Goal: Information Seeking & Learning: Learn about a topic

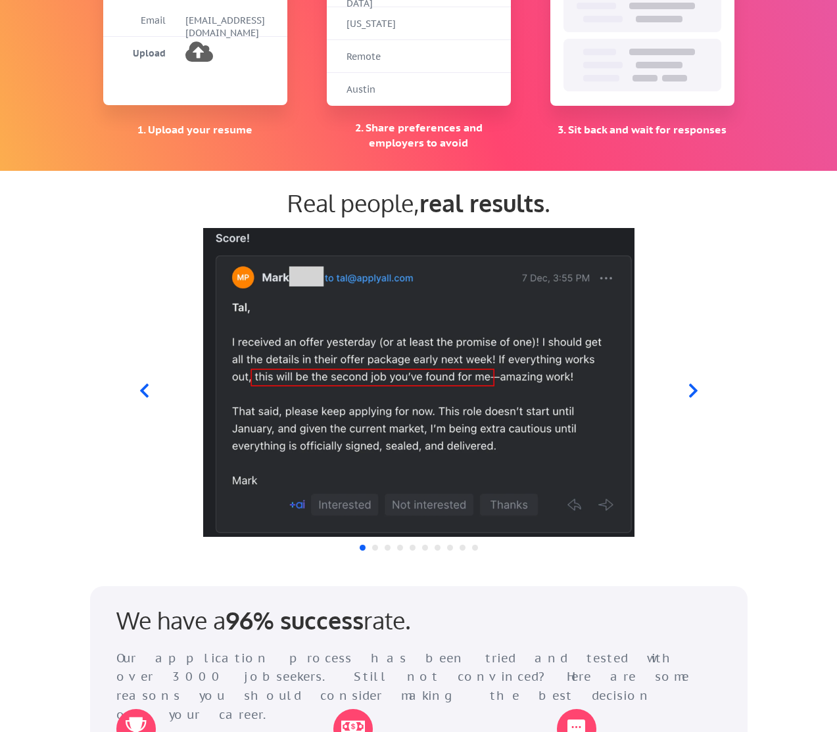
scroll to position [1103, 0]
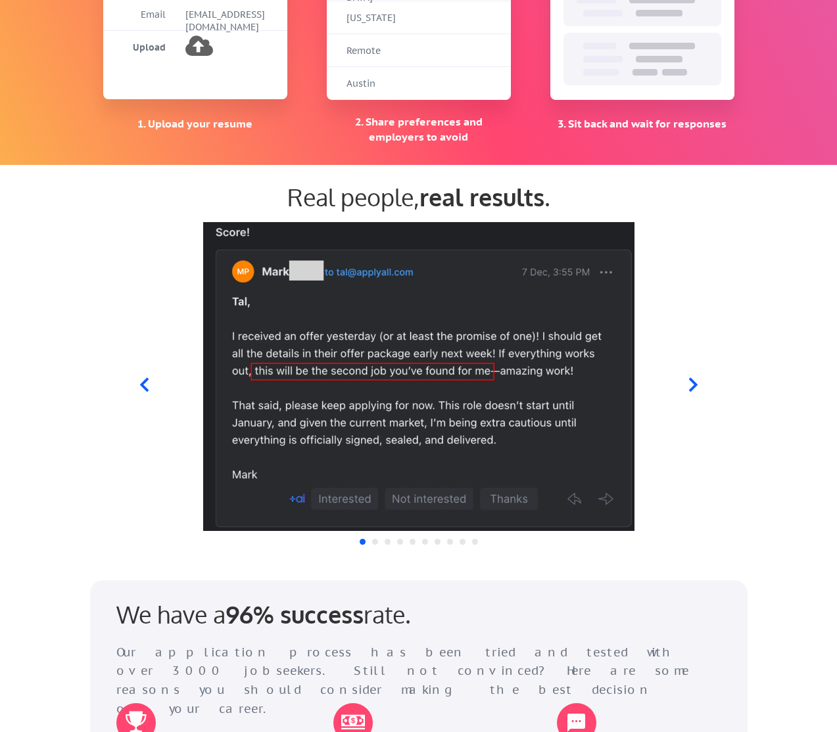
click at [691, 382] on icon at bounding box center [692, 385] width 9 height 14
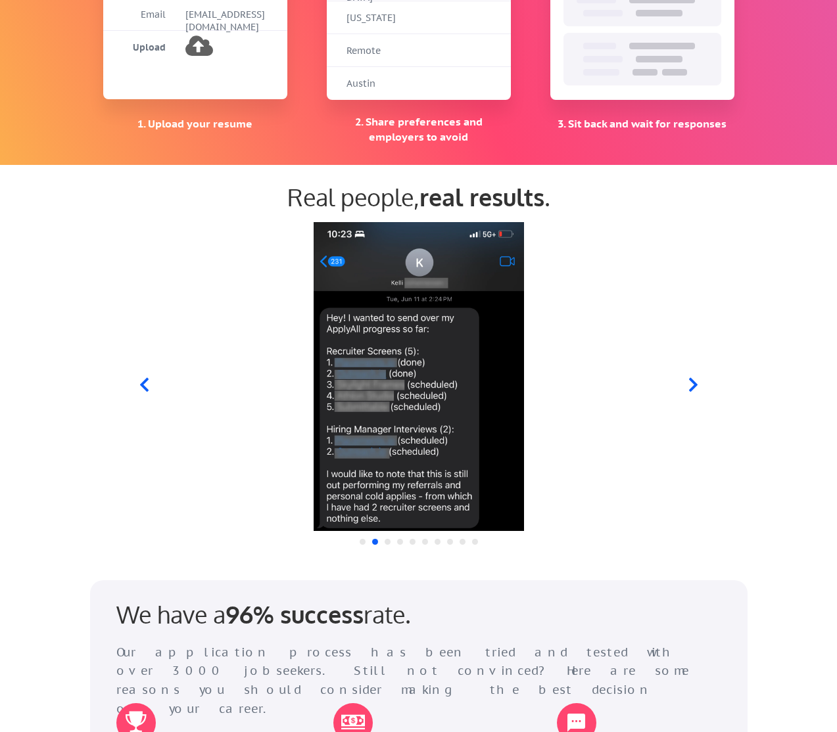
click at [691, 382] on icon at bounding box center [692, 385] width 9 height 14
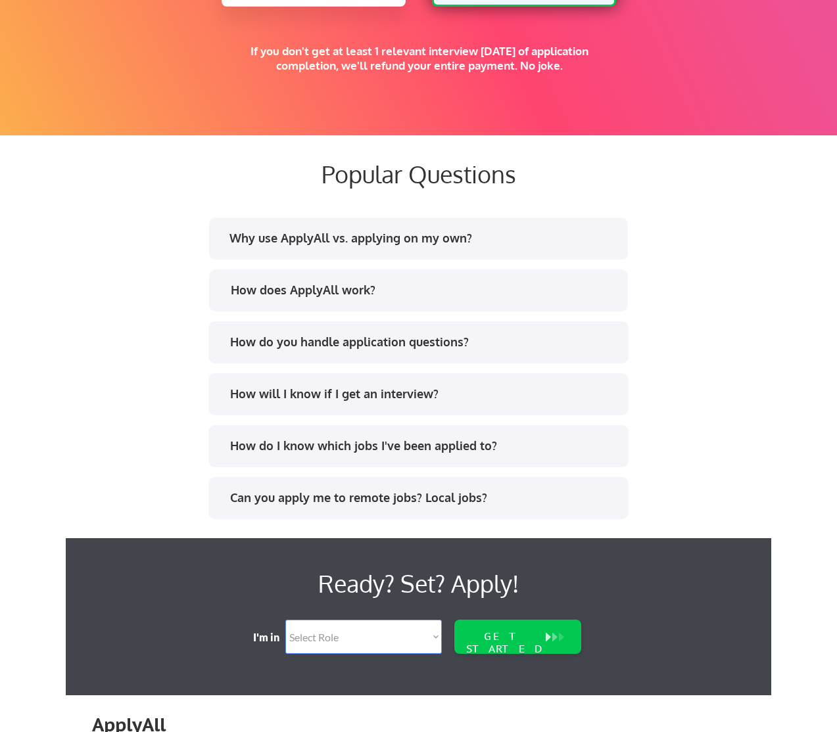
scroll to position [2387, 0]
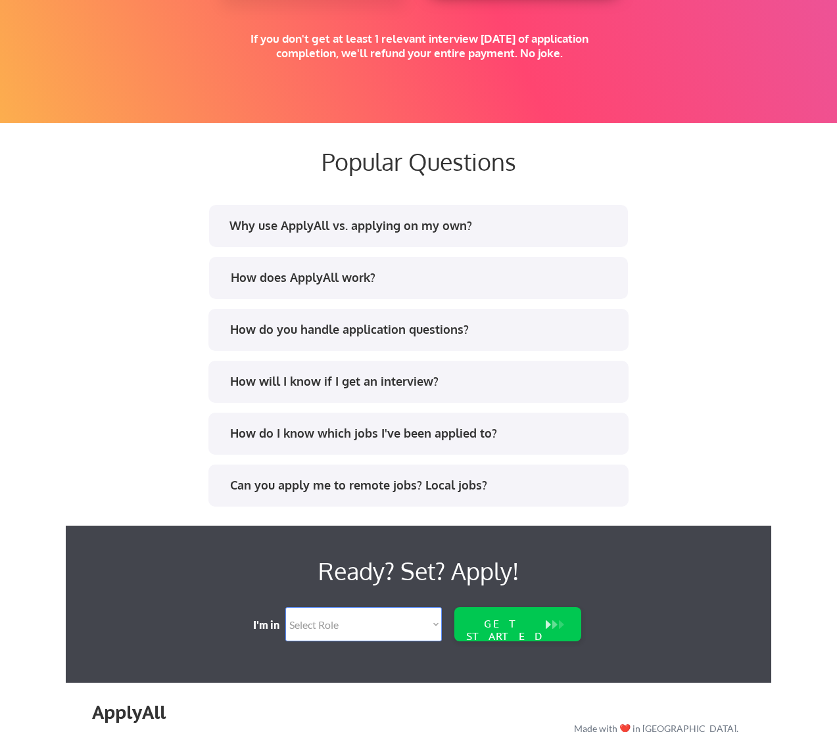
click at [302, 286] on div "How does ApplyAll work?" at bounding box center [418, 279] width 396 height 21
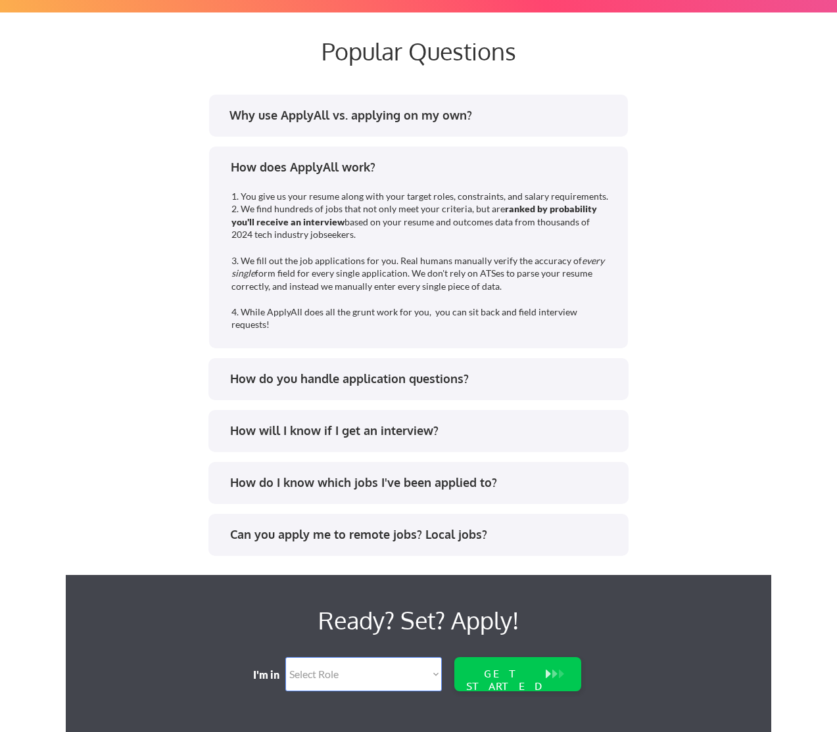
scroll to position [2499, 0]
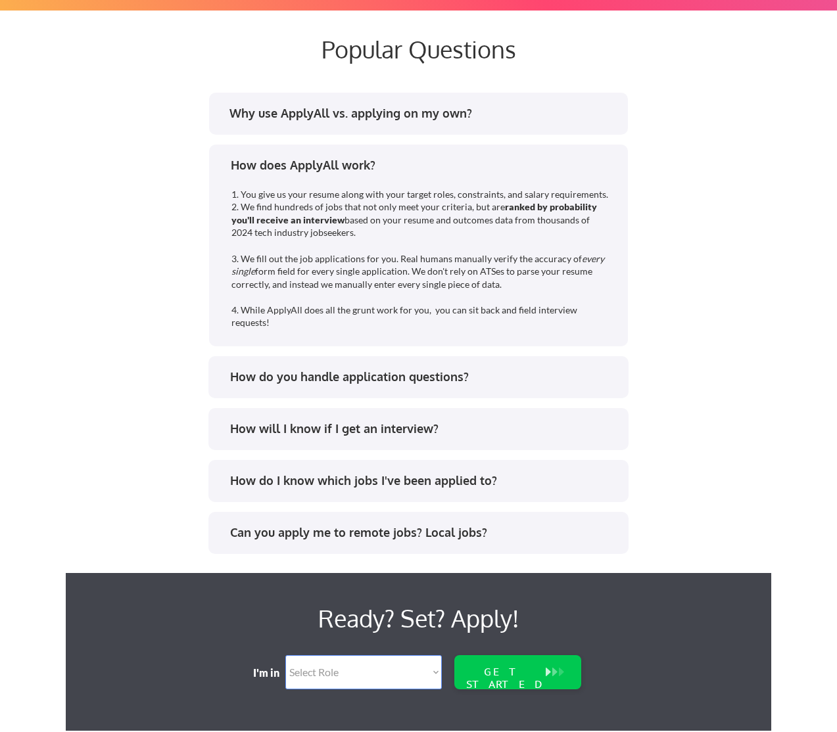
click at [408, 379] on div "How do you handle application questions?" at bounding box center [423, 377] width 386 height 16
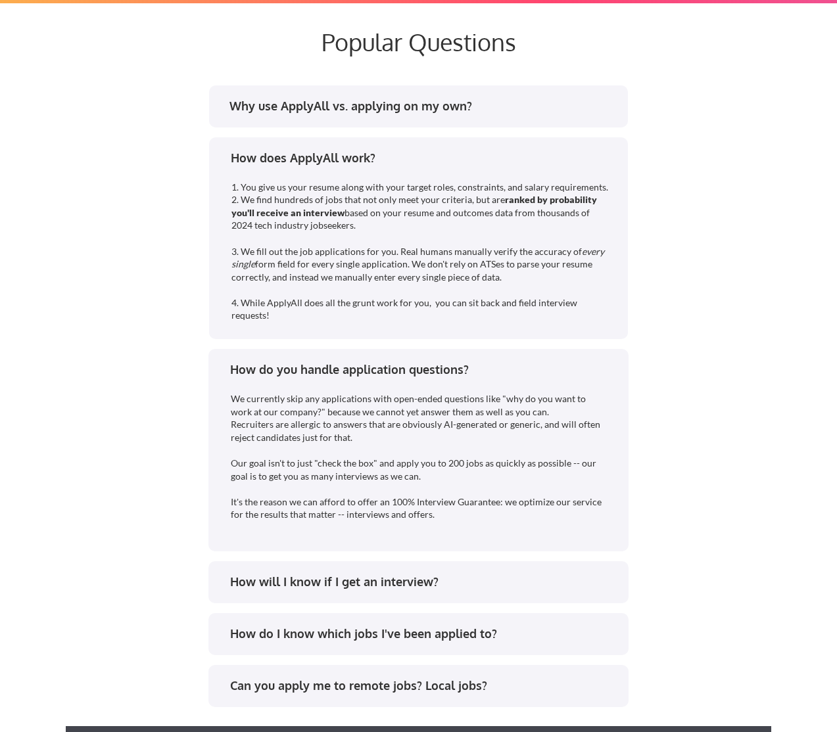
scroll to position [2520, 0]
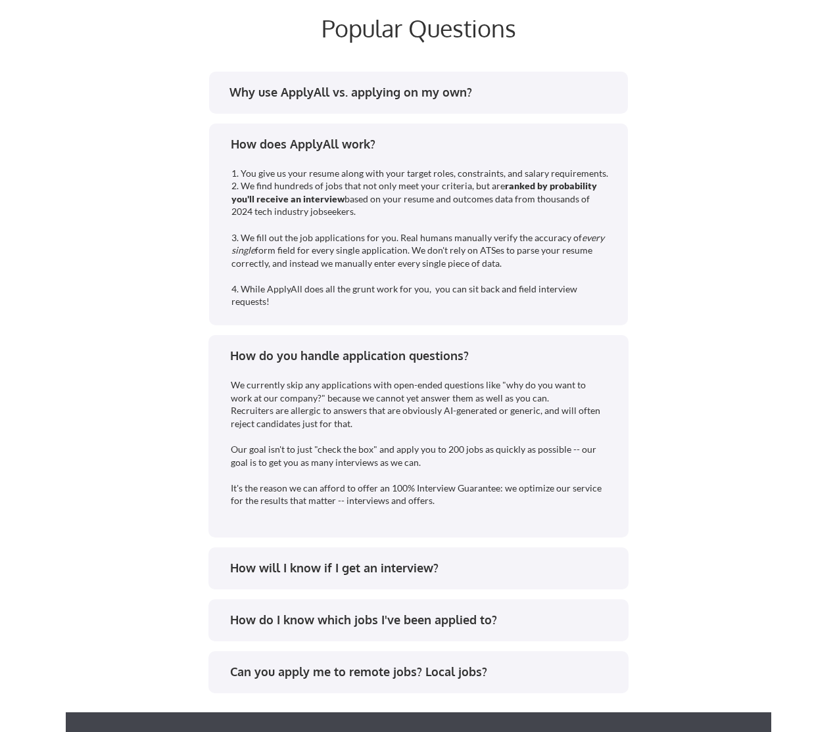
click at [265, 507] on div "We currently skip any applications with open-ended questions like "why do you w…" at bounding box center [419, 443] width 377 height 129
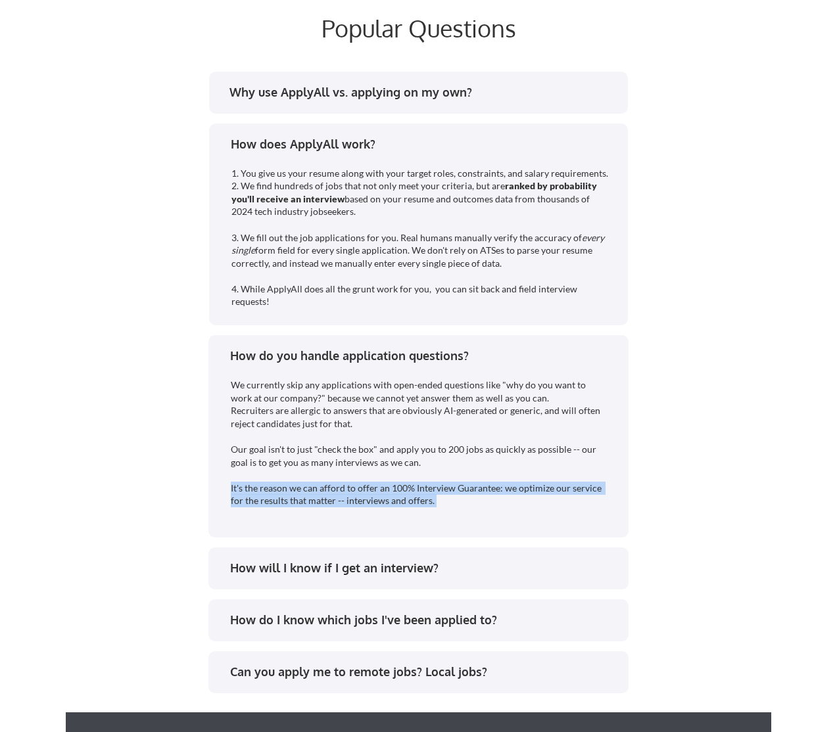
click at [265, 507] on div "We currently skip any applications with open-ended questions like "why do you w…" at bounding box center [419, 443] width 377 height 129
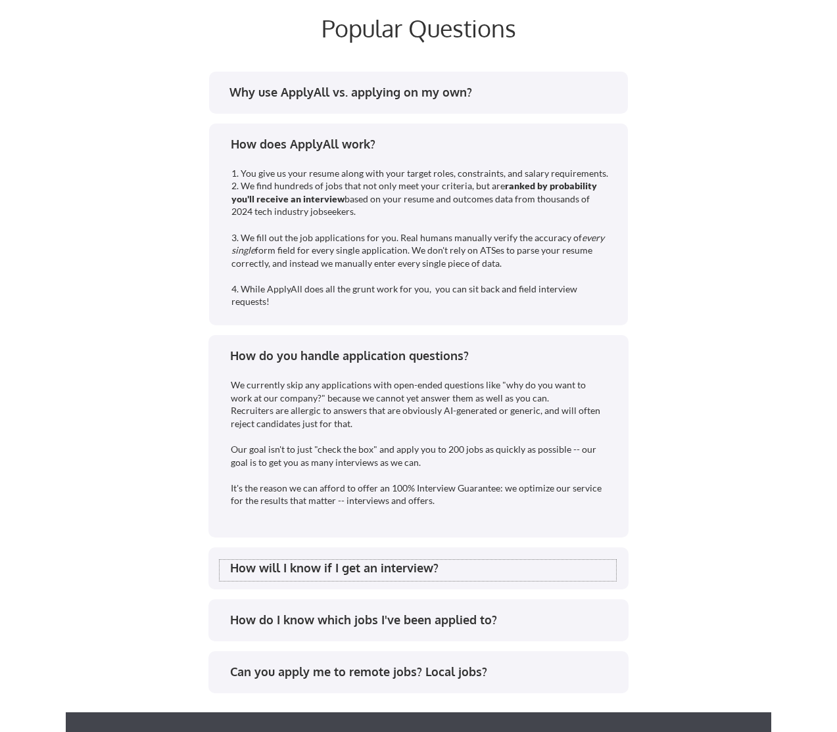
click at [290, 570] on div "How will I know if I get an interview?" at bounding box center [423, 568] width 386 height 16
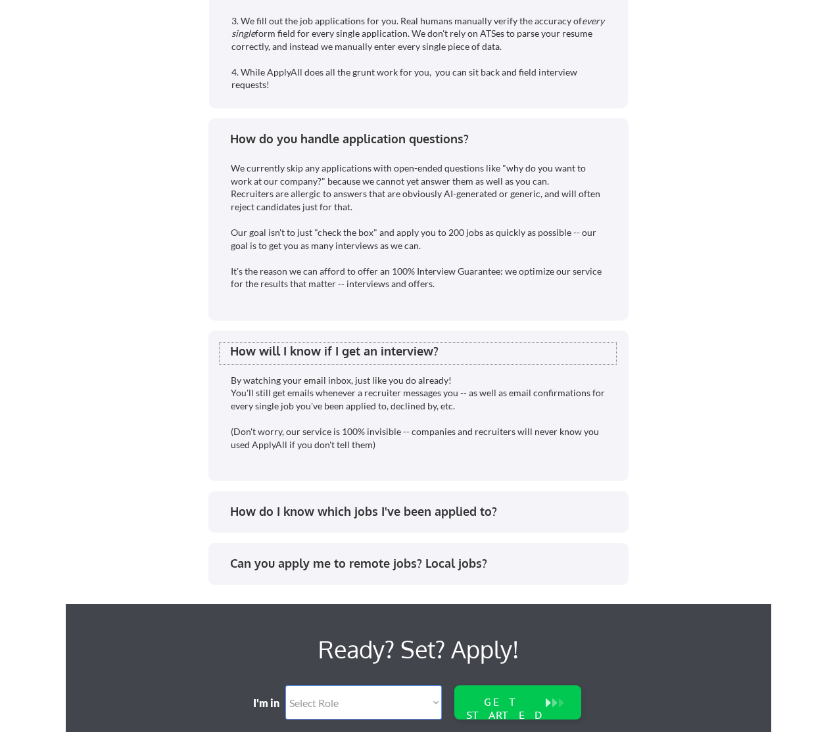
scroll to position [2795, 0]
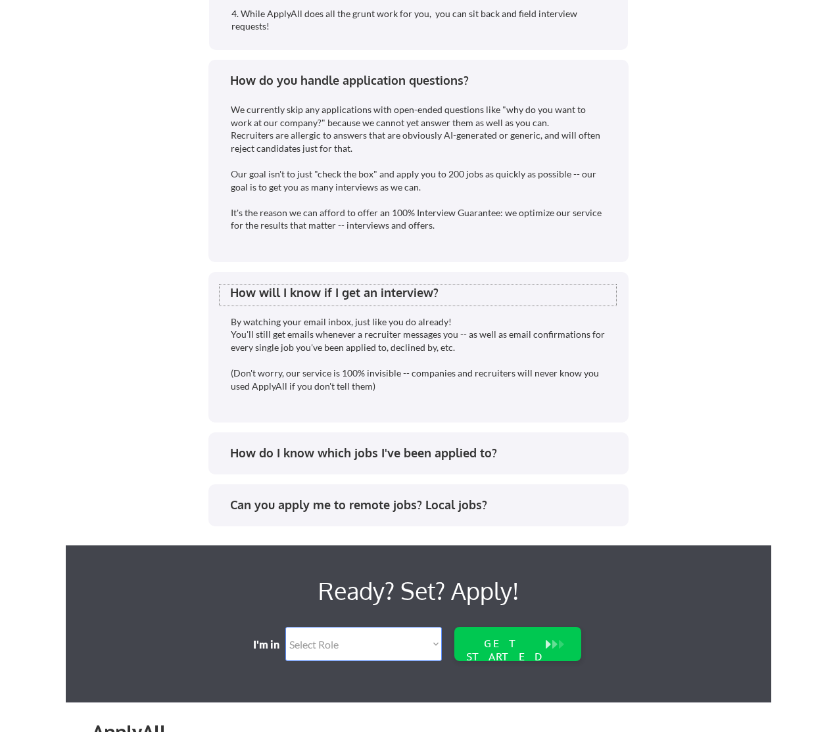
click at [361, 454] on div "How do I know which jobs I've been applied to?" at bounding box center [423, 453] width 386 height 16
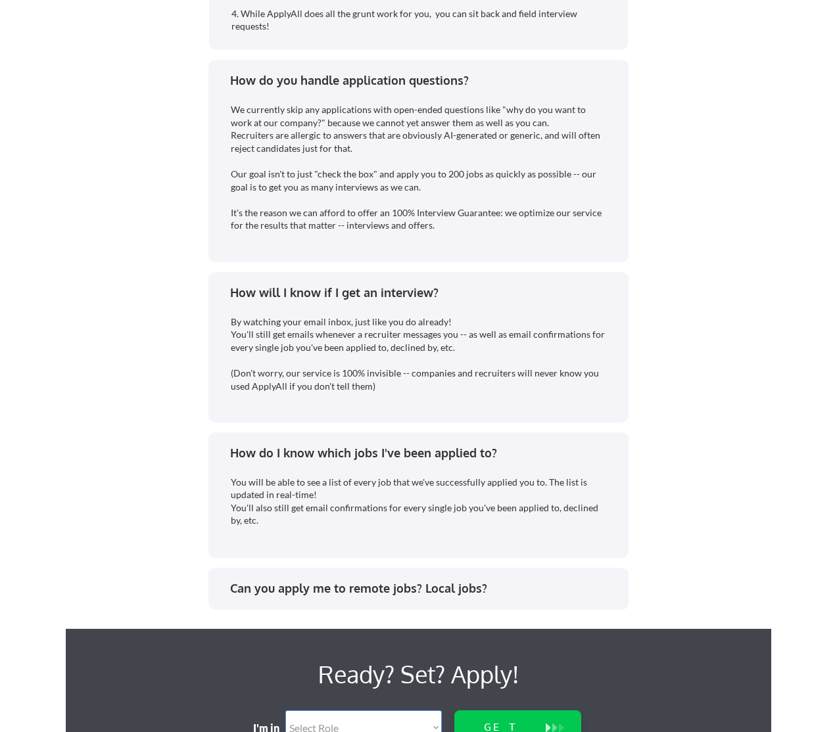
click at [298, 484] on div "You will be able to see a list of every job that we've successfully applied you…" at bounding box center [419, 501] width 377 height 51
click at [430, 523] on div "You will be able to see a list of every job that we've successfully applied you…" at bounding box center [419, 501] width 377 height 51
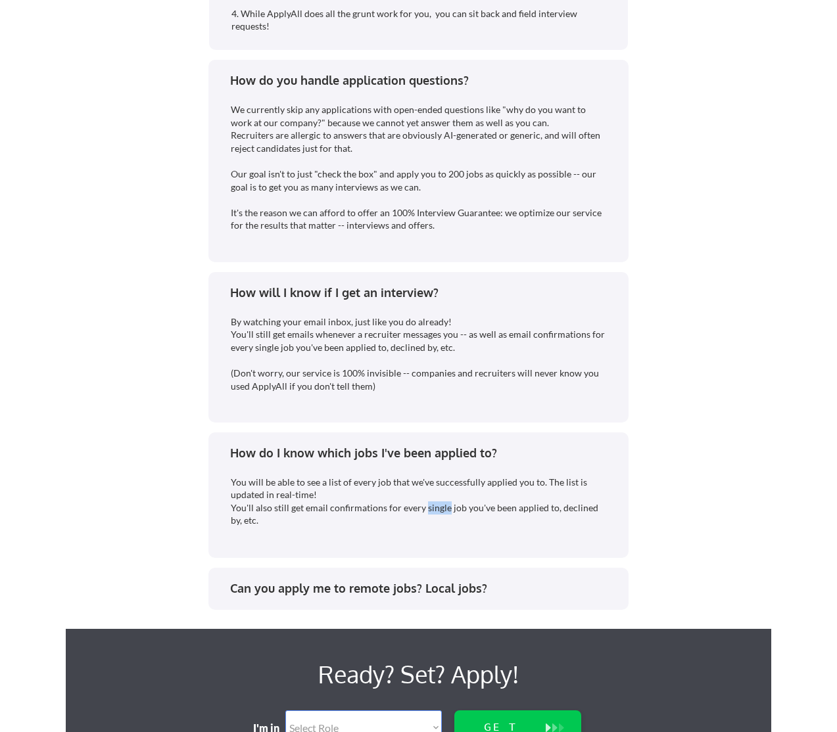
click at [430, 523] on div "You will be able to see a list of every job that we've successfully applied you…" at bounding box center [419, 501] width 377 height 51
click at [374, 586] on div "Can you apply me to remote jobs? Local jobs?" at bounding box center [423, 588] width 386 height 16
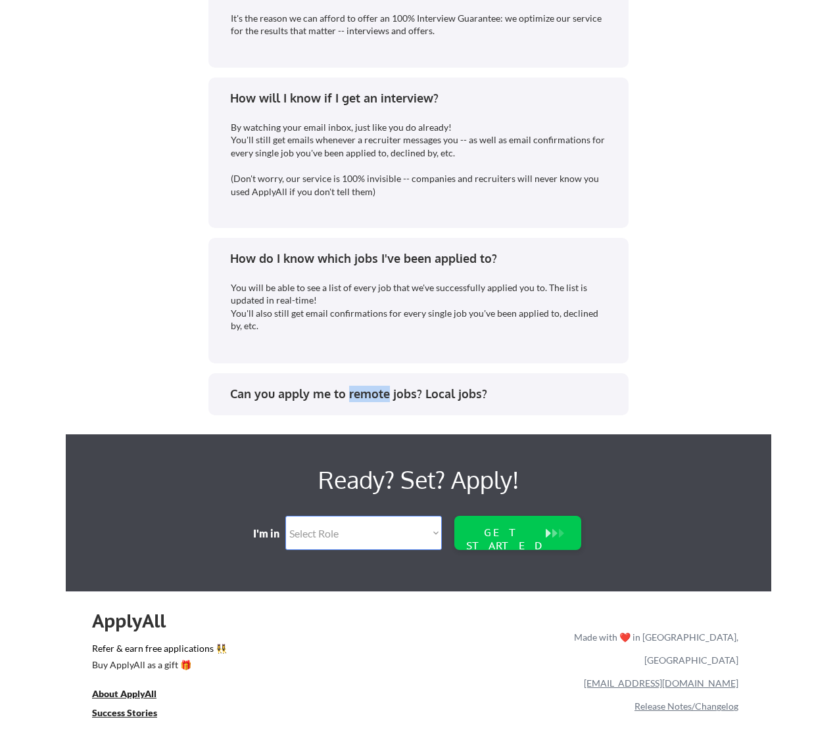
scroll to position [3007, 0]
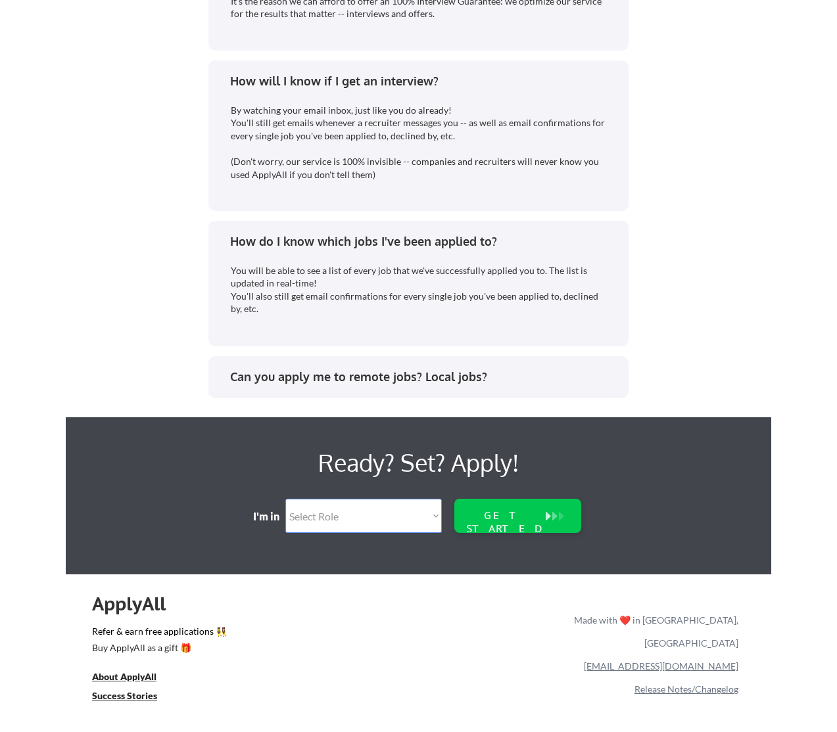
click at [351, 369] on div "Can you apply me to remote jobs? Local jobs?" at bounding box center [423, 377] width 386 height 16
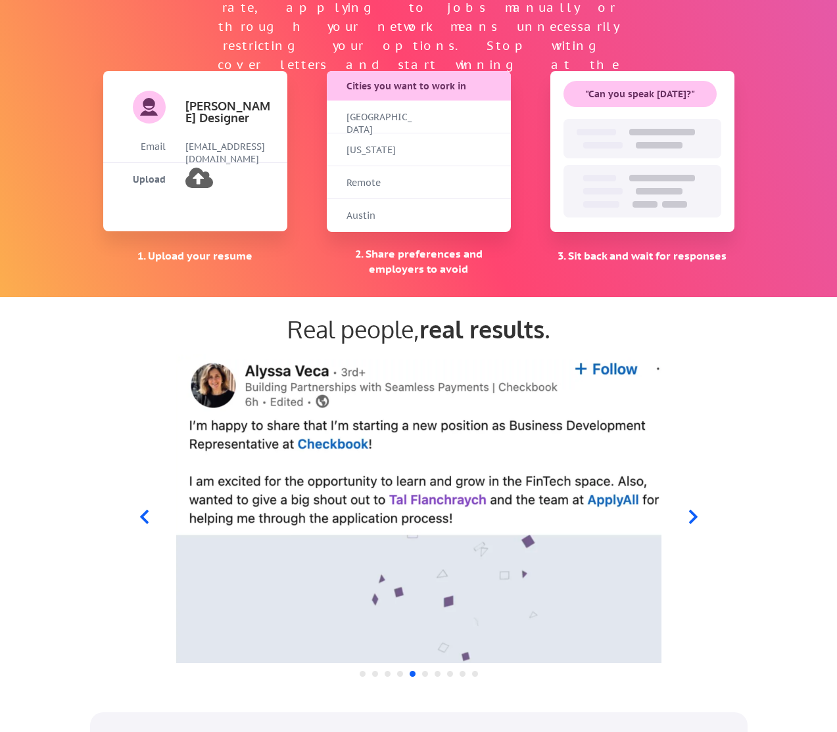
scroll to position [990, 0]
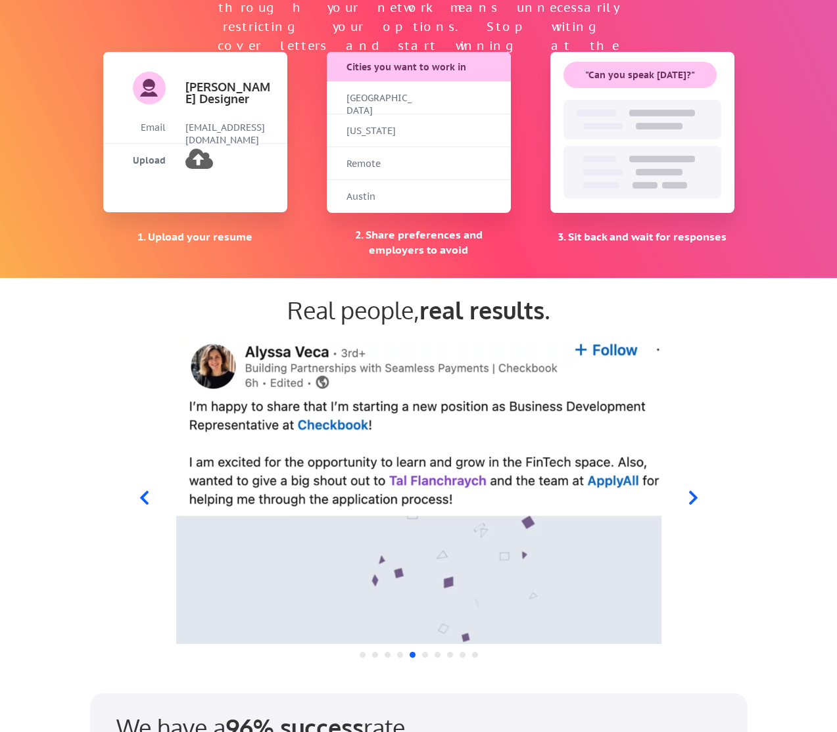
click at [696, 498] on icon at bounding box center [692, 498] width 9 height 14
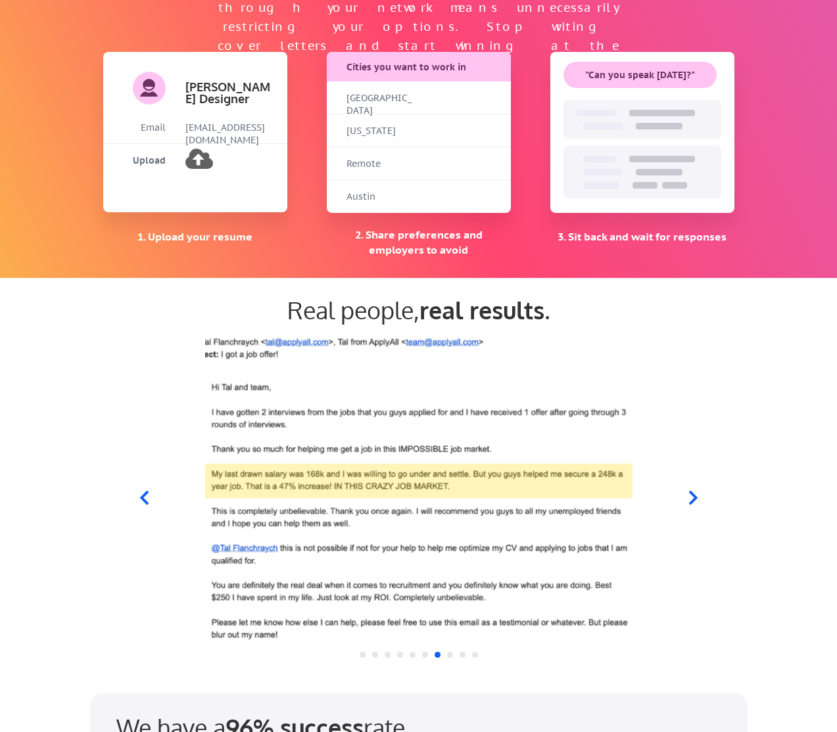
click at [696, 498] on icon at bounding box center [692, 498] width 9 height 14
